Goal: Task Accomplishment & Management: Manage account settings

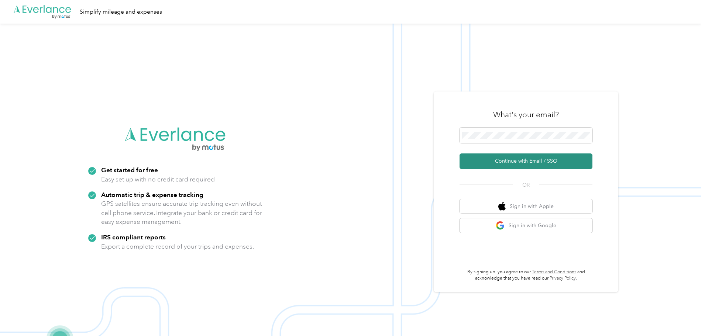
click at [503, 161] on button "Continue with Email / SSO" at bounding box center [526, 162] width 133 height 16
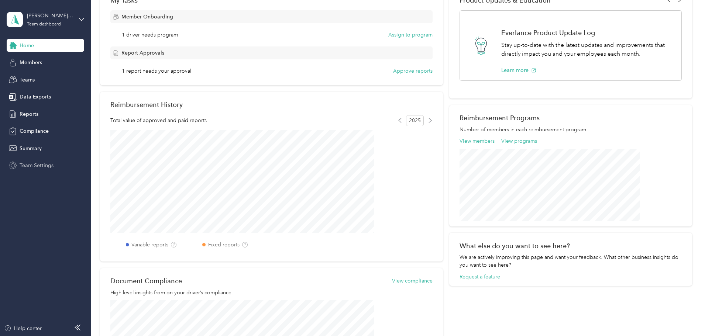
click at [34, 168] on span "Team Settings" at bounding box center [37, 166] width 34 height 8
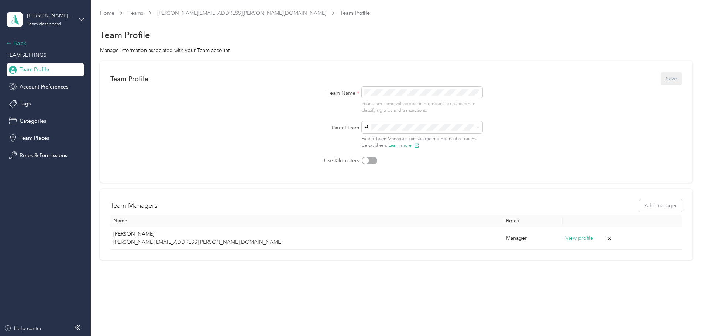
click at [20, 42] on div "Back" at bounding box center [44, 43] width 74 height 9
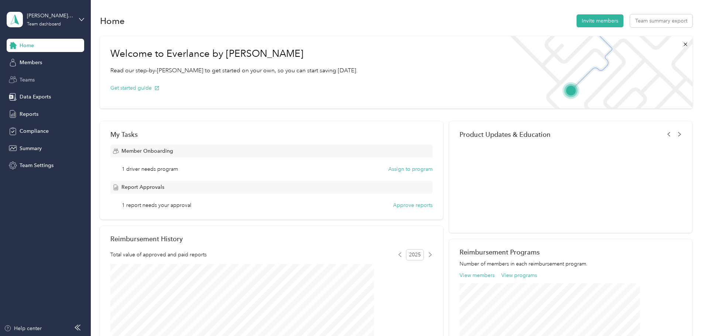
click at [31, 80] on span "Teams" at bounding box center [27, 80] width 15 height 8
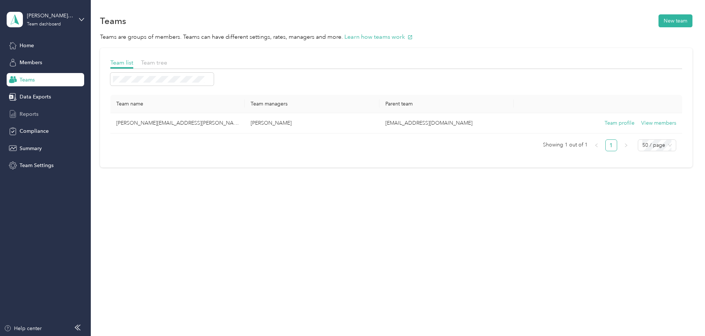
click at [42, 113] on div "Reports" at bounding box center [46, 113] width 78 height 13
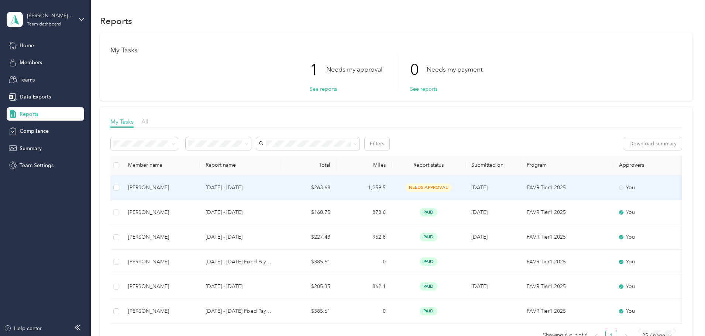
click at [336, 184] on td "$263.68" at bounding box center [308, 188] width 55 height 25
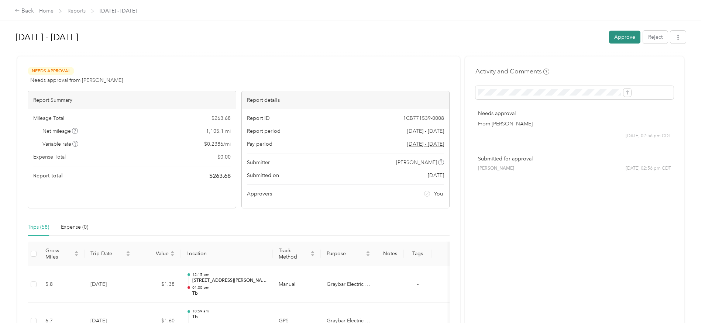
click at [609, 39] on button "Approve" at bounding box center [624, 37] width 31 height 13
